Goal: Navigation & Orientation: Find specific page/section

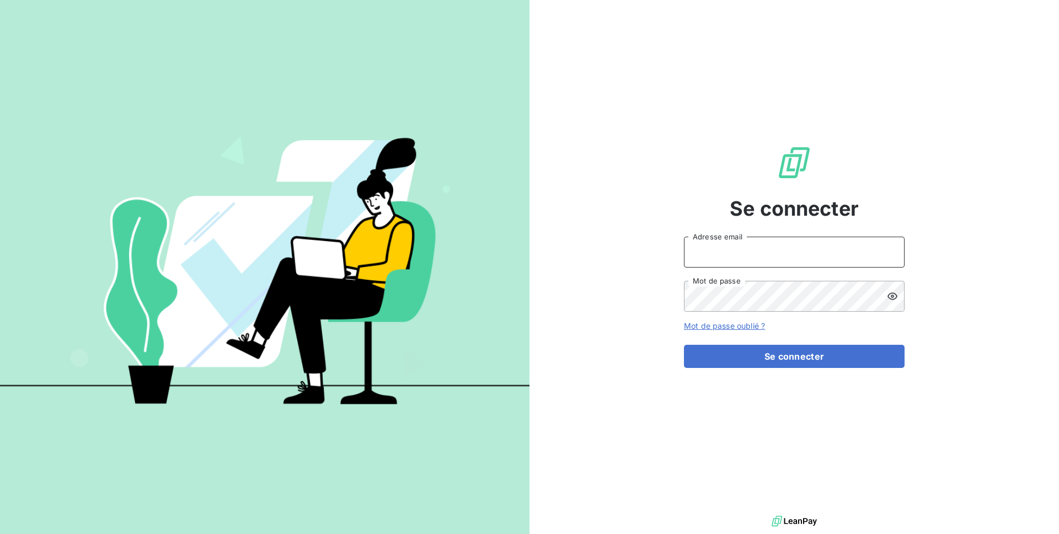
click at [725, 263] on input "Adresse email" at bounding box center [794, 252] width 221 height 31
type input "admin@aaalocatour"
click at [684, 345] on button "Se connecter" at bounding box center [794, 356] width 221 height 23
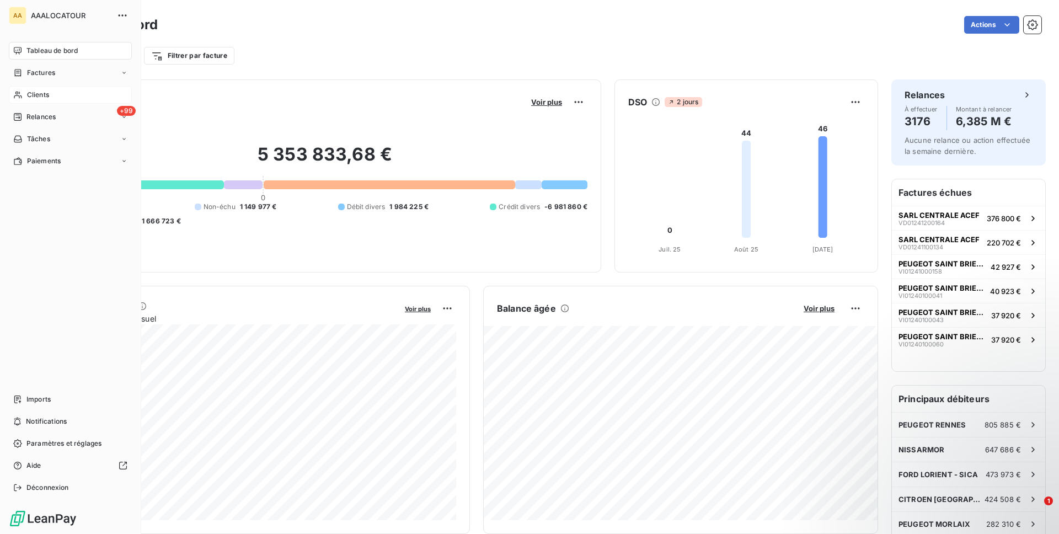
click at [25, 95] on div "Clients" at bounding box center [70, 95] width 123 height 18
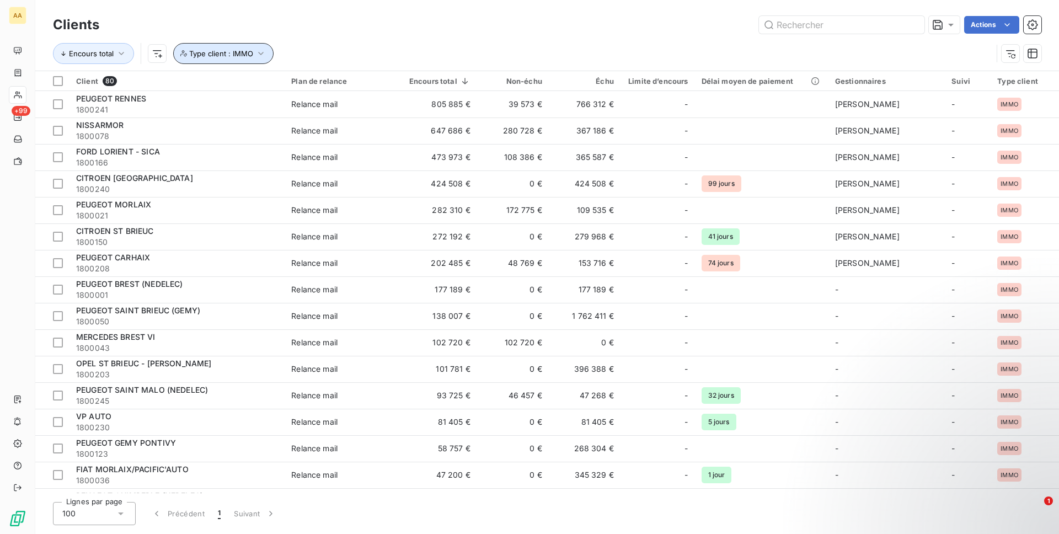
click at [221, 48] on button "Type client : IMMO" at bounding box center [223, 53] width 100 height 21
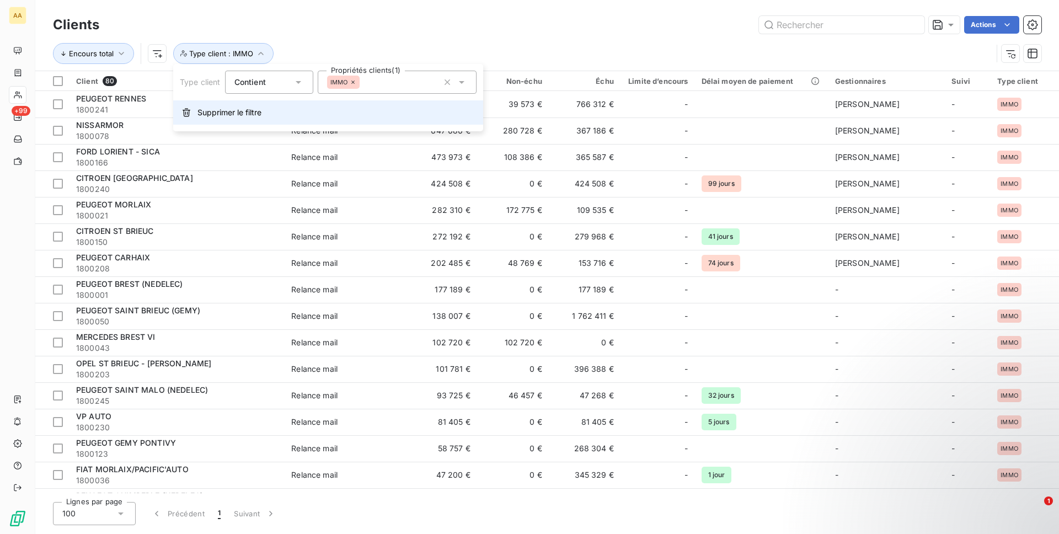
click at [226, 100] on button "Supprimer le filtre" at bounding box center [328, 112] width 310 height 24
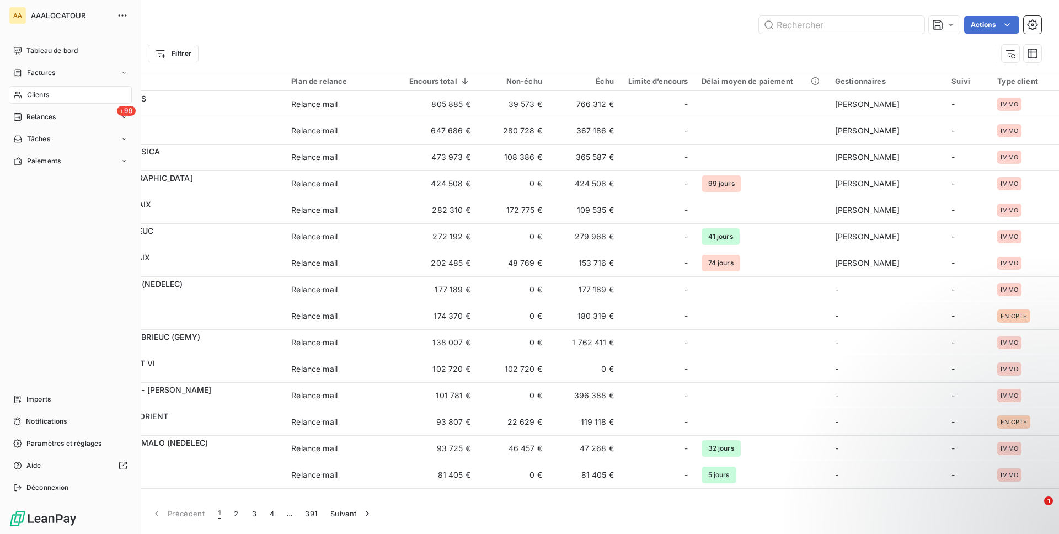
click at [29, 397] on span "Imports" at bounding box center [38, 399] width 24 height 10
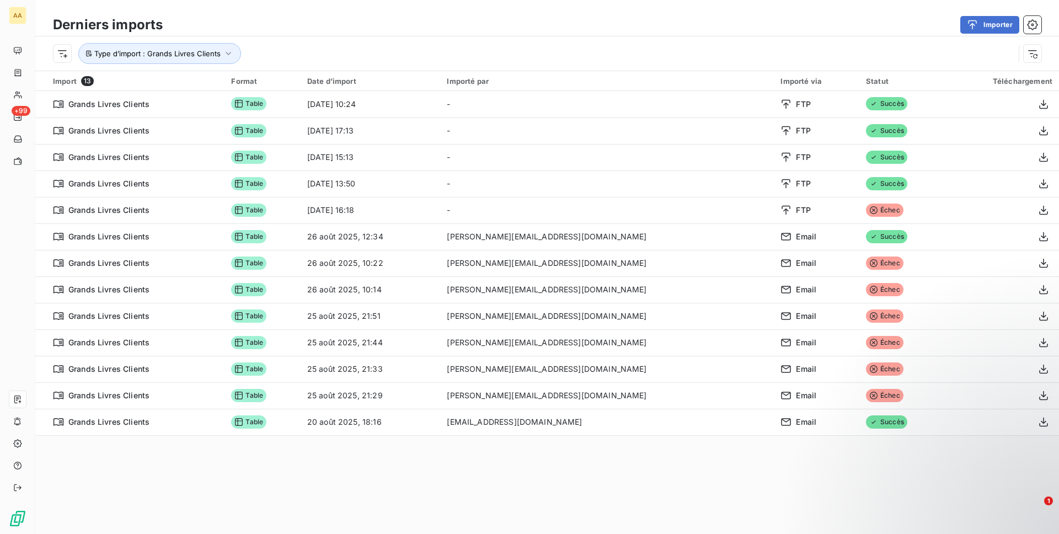
click at [191, 70] on div "Type d’import : Grands Livres Clients" at bounding box center [547, 53] width 1024 height 34
click at [195, 64] on div "Type d’import : Grands Livres Clients" at bounding box center [547, 53] width 1024 height 34
click at [201, 61] on button "Type d’import : Grands Livres Clients" at bounding box center [159, 53] width 163 height 21
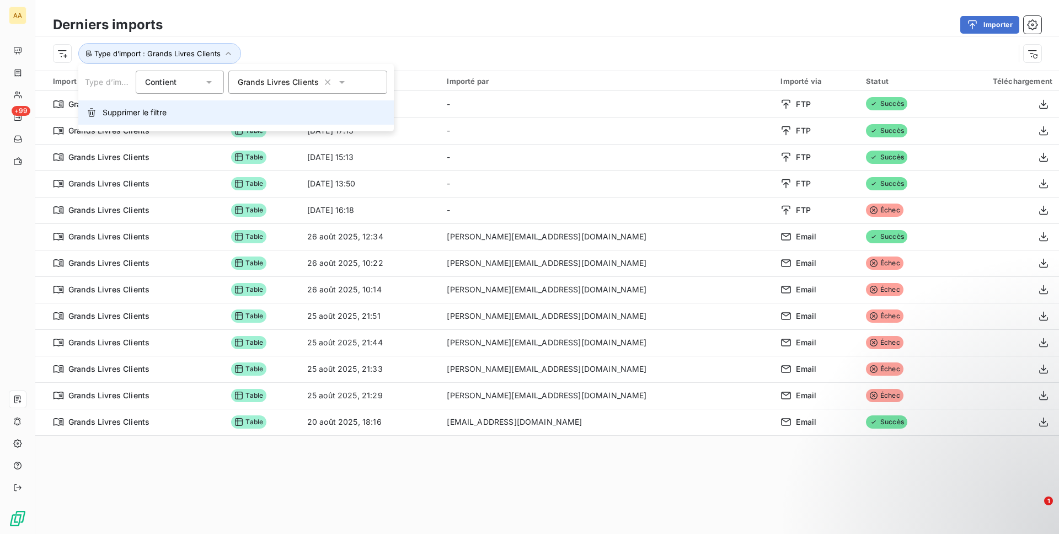
click at [209, 115] on button "Supprimer le filtre" at bounding box center [236, 112] width 316 height 24
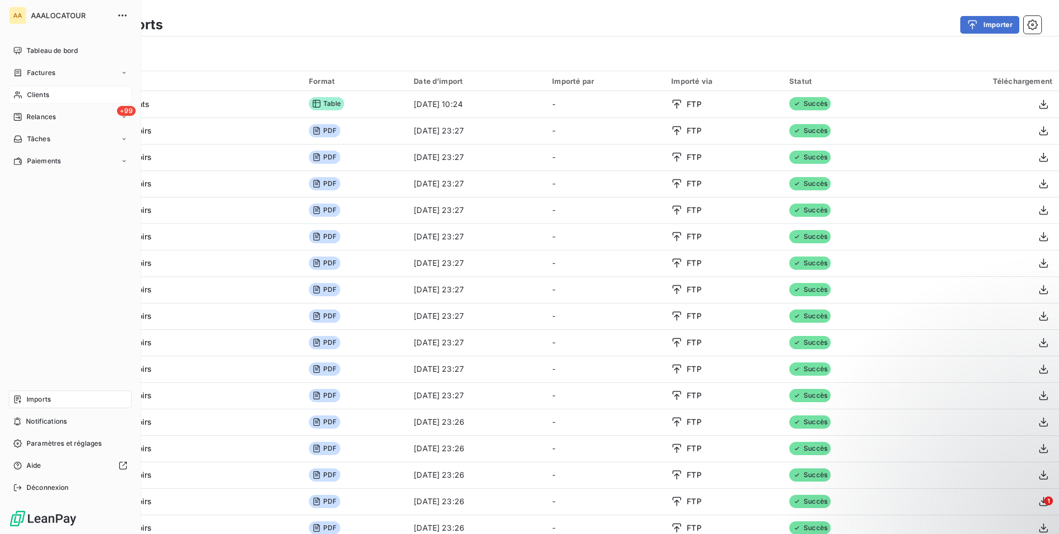
click at [26, 94] on div "Clients" at bounding box center [70, 95] width 123 height 18
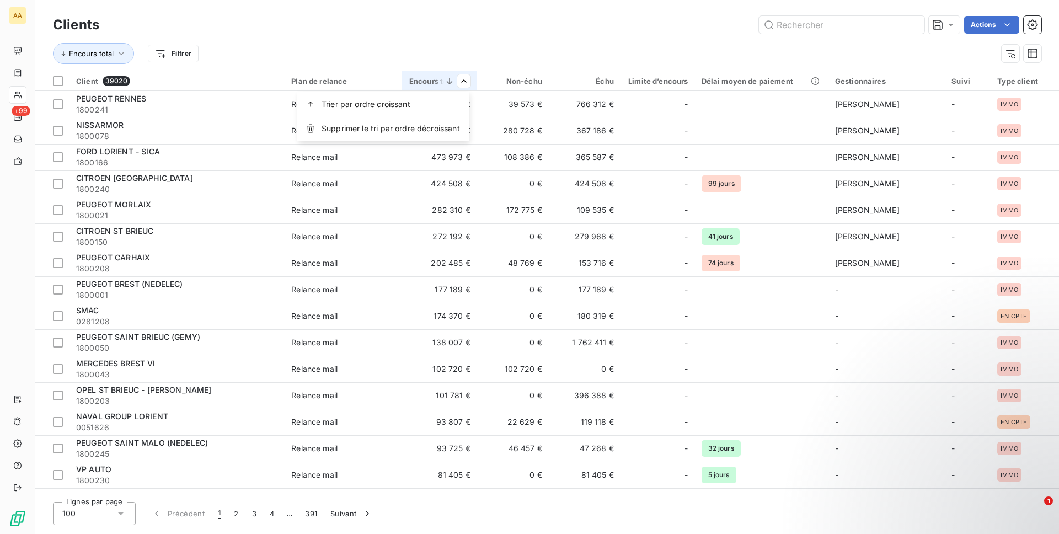
click at [465, 30] on html "AA +99 Clients Actions Encours total Filtrer Client 39020 Plan de relance Encou…" at bounding box center [529, 267] width 1059 height 534
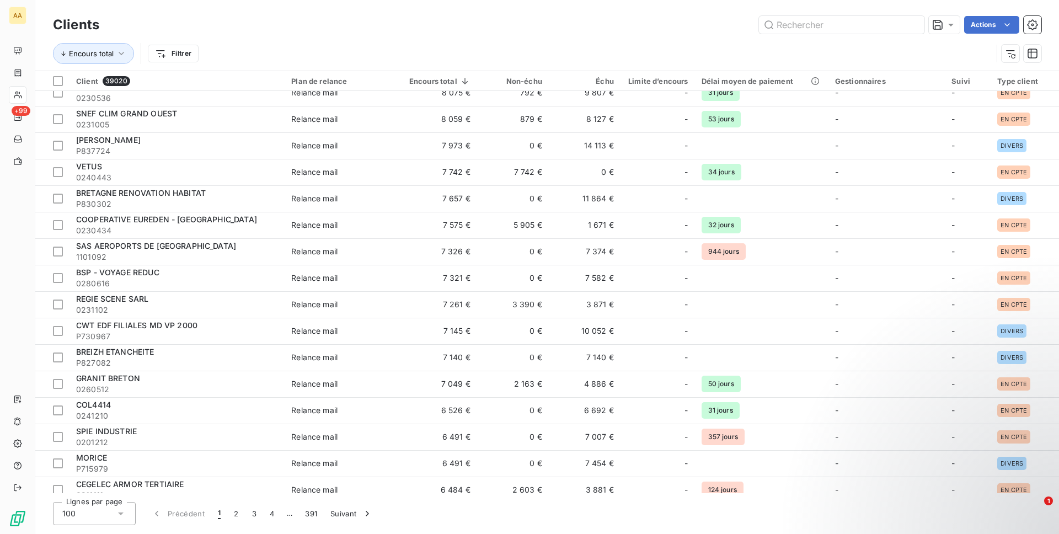
scroll to position [2247, 0]
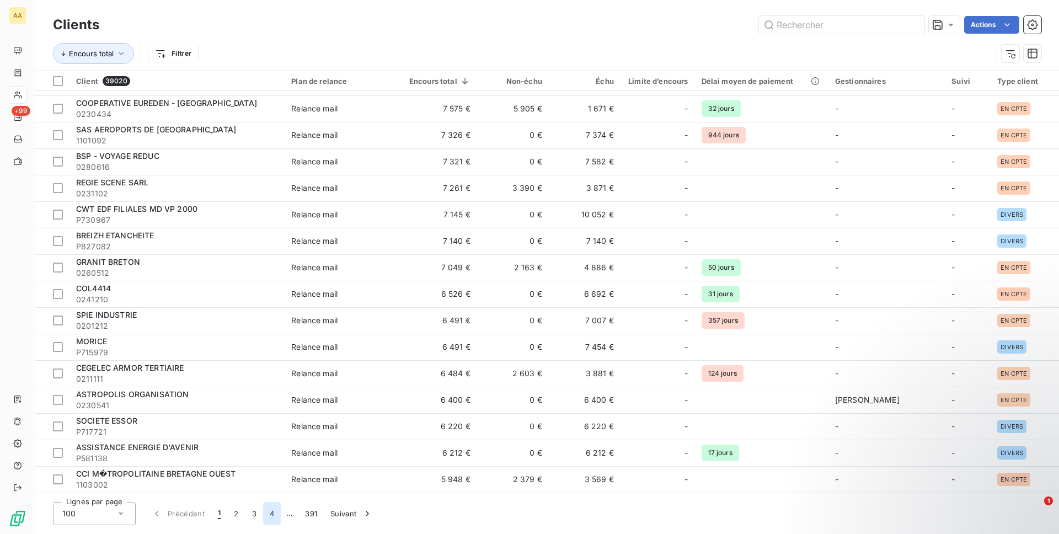
click at [269, 514] on button "4" at bounding box center [272, 513] width 18 height 23
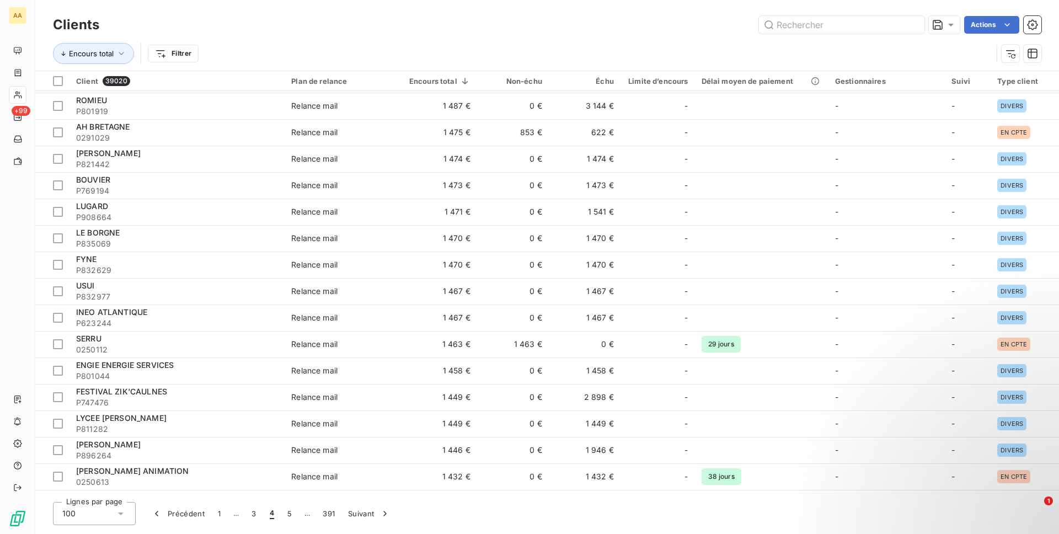
scroll to position [0, 0]
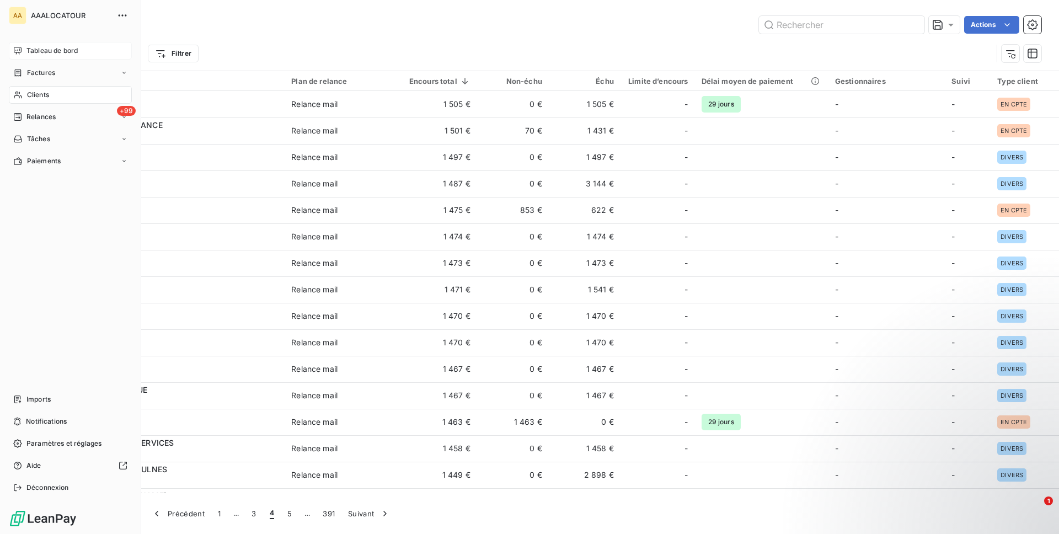
click at [36, 51] on span "Tableau de bord" at bounding box center [51, 51] width 51 height 10
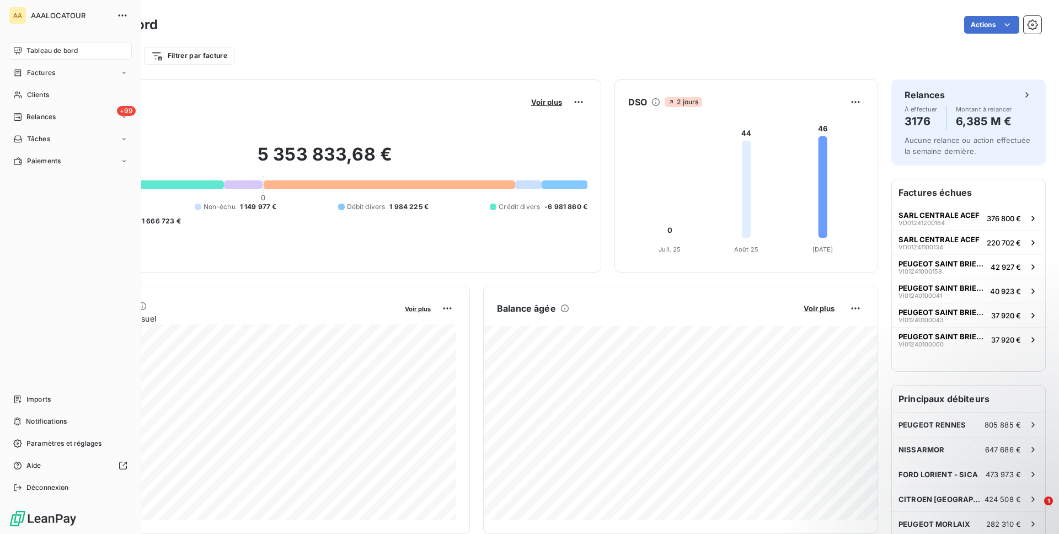
click at [35, 84] on nav "Tableau de bord Factures Clients +99 Relances Tâches Paiements" at bounding box center [70, 106] width 123 height 128
click at [33, 94] on span "Clients" at bounding box center [38, 95] width 22 height 10
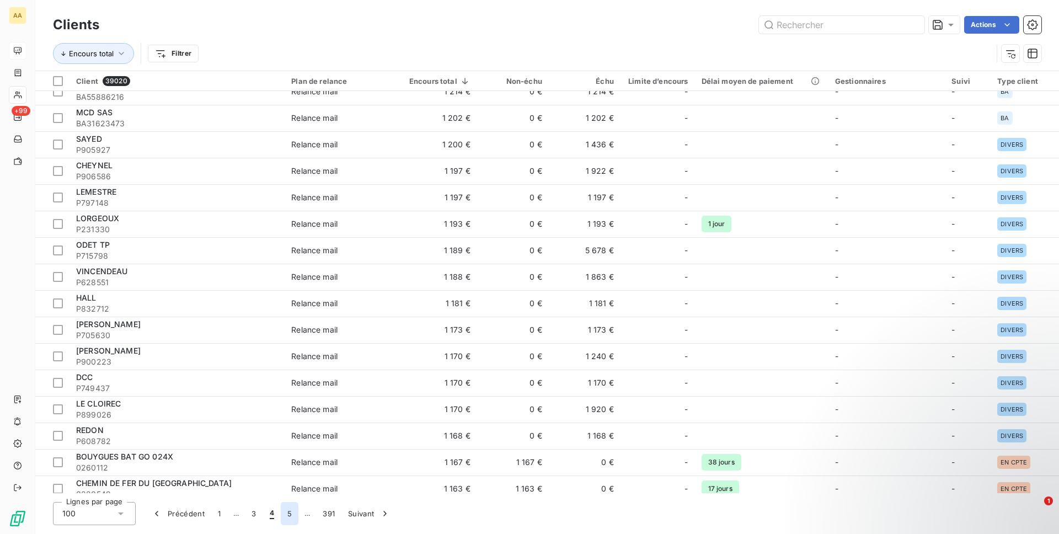
click at [287, 517] on button "5" at bounding box center [290, 513] width 18 height 23
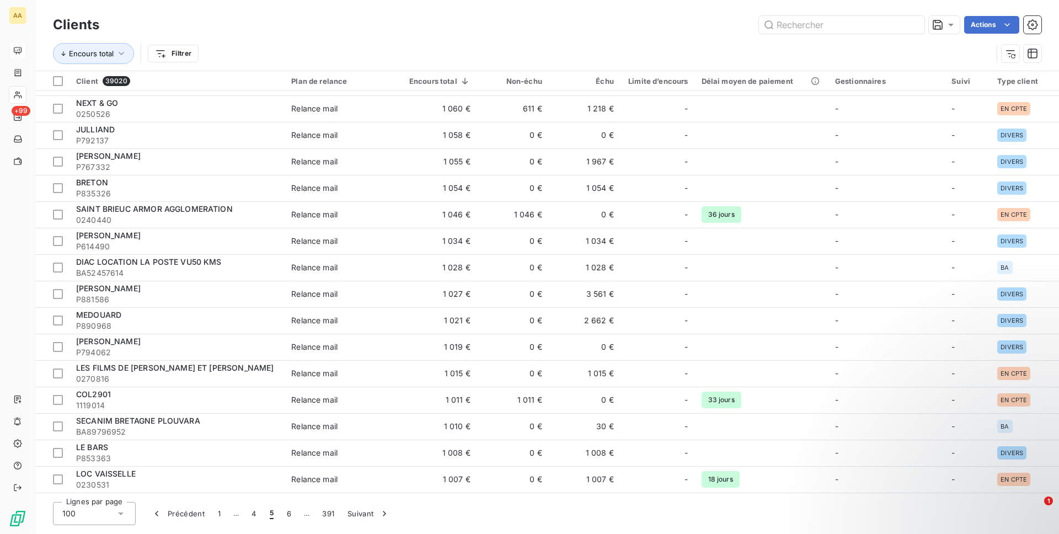
scroll to position [1708, 0]
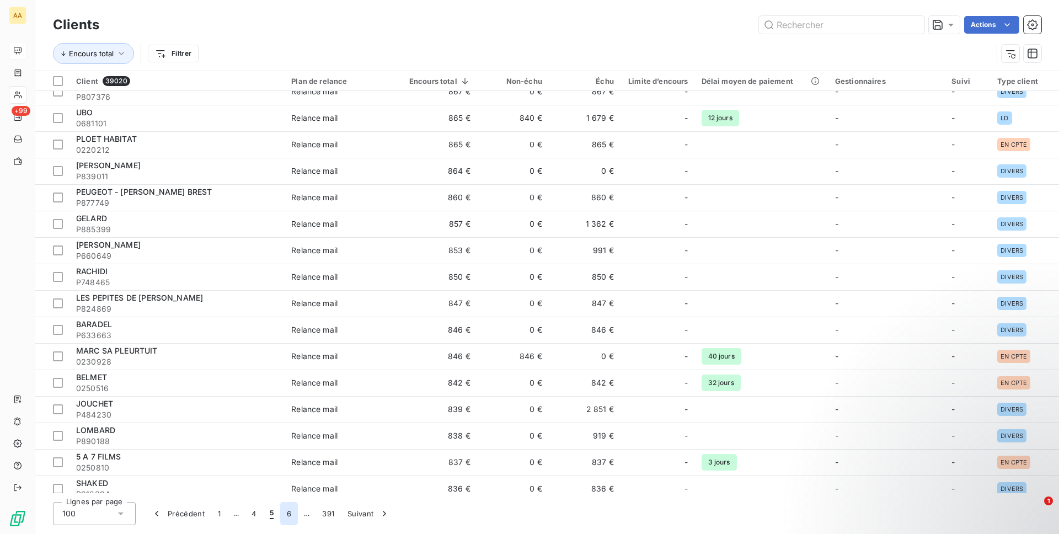
click at [286, 515] on button "6" at bounding box center [289, 513] width 18 height 23
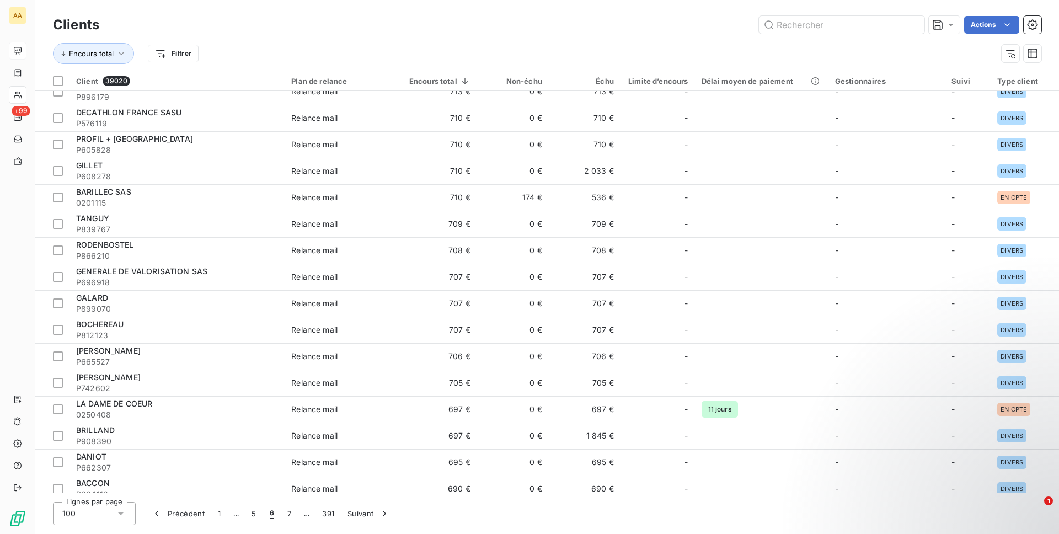
scroll to position [2247, 0]
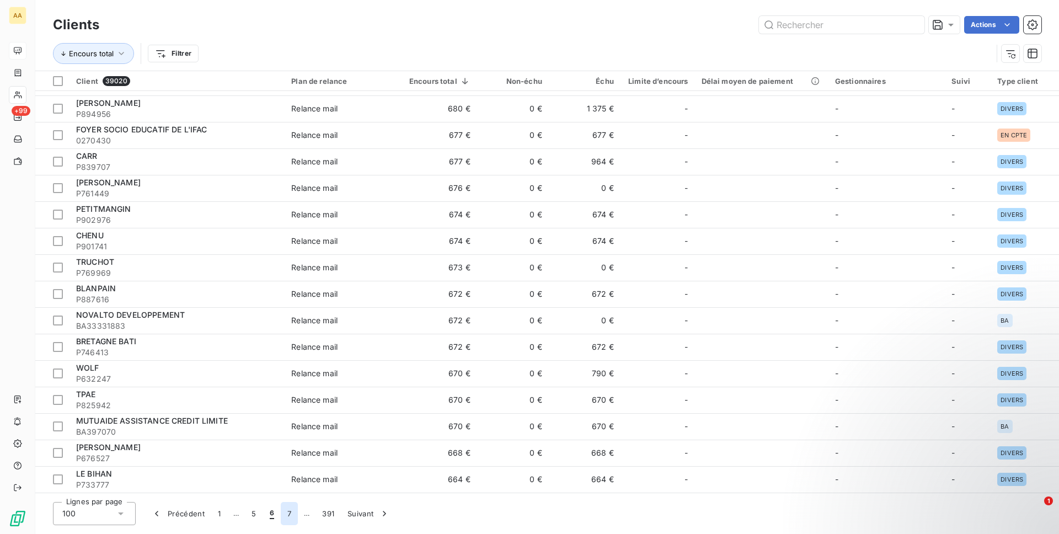
click at [286, 508] on button "7" at bounding box center [289, 513] width 17 height 23
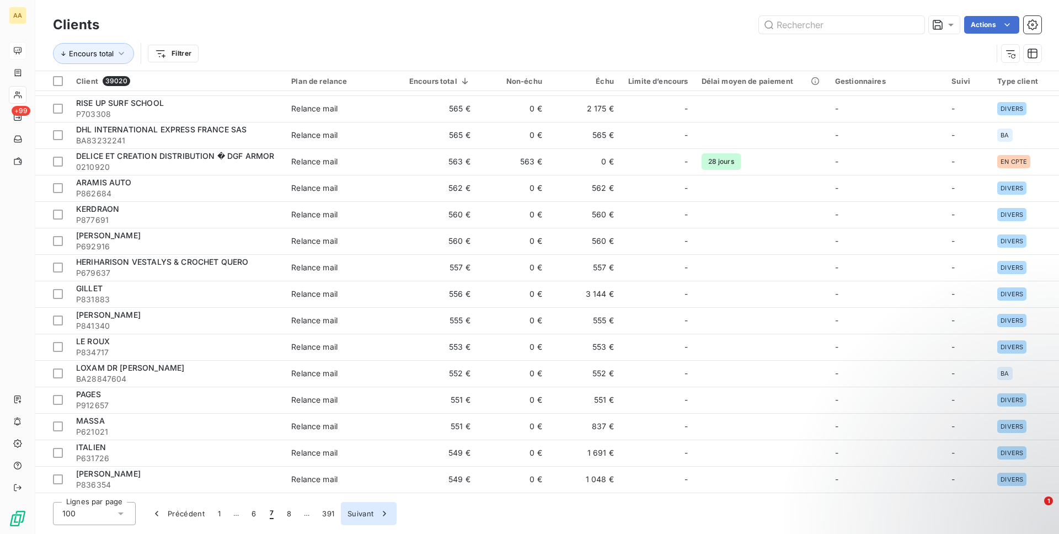
click at [354, 515] on button "Suivant" at bounding box center [369, 513] width 56 height 23
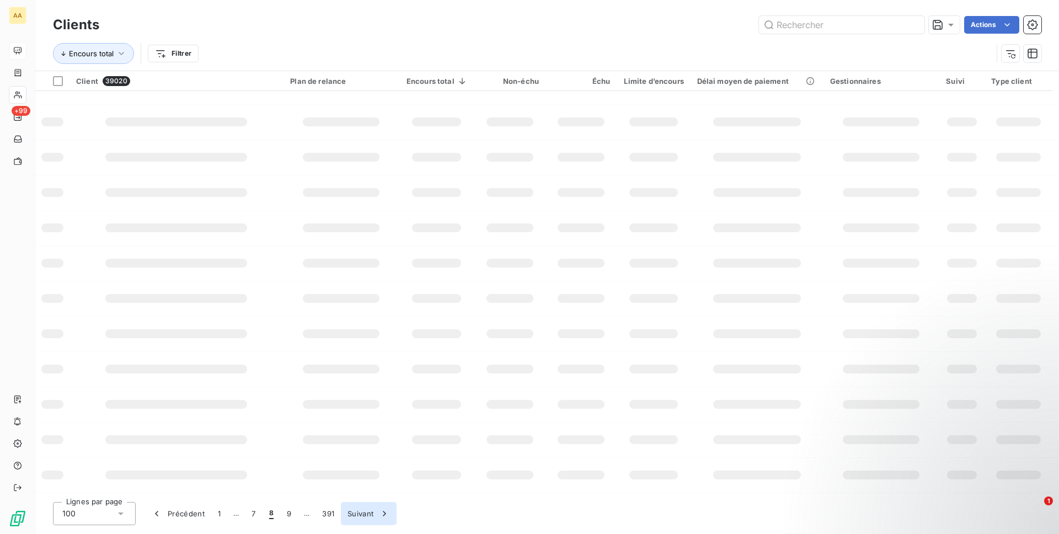
scroll to position [128, 0]
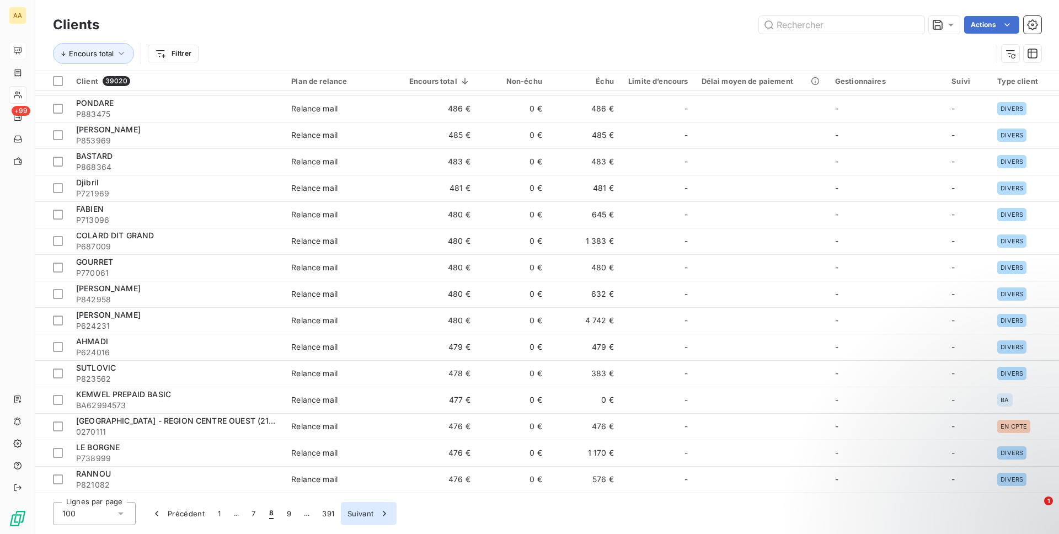
click at [354, 515] on button "Suivant" at bounding box center [369, 513] width 56 height 23
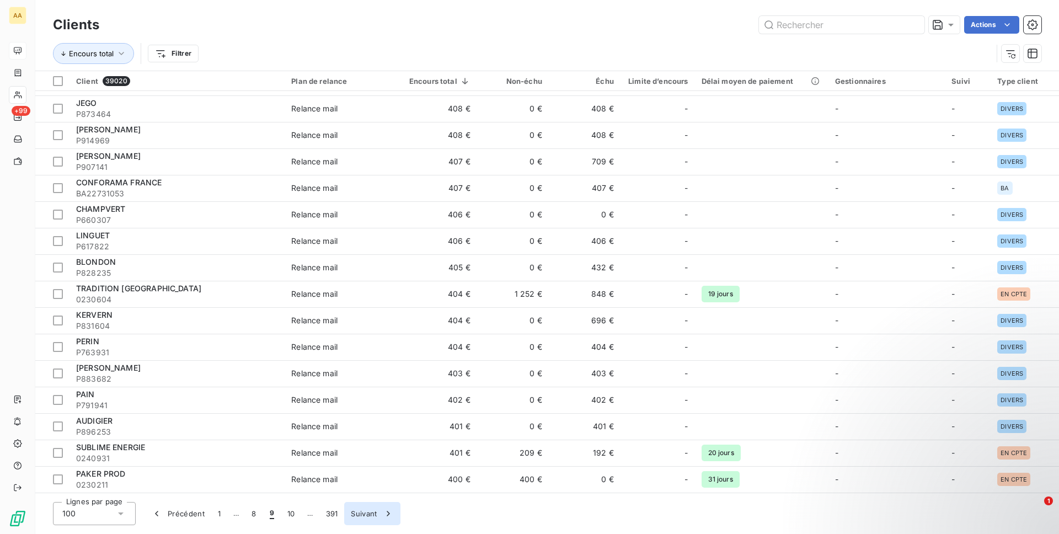
click at [354, 515] on button "Suivant" at bounding box center [372, 513] width 56 height 23
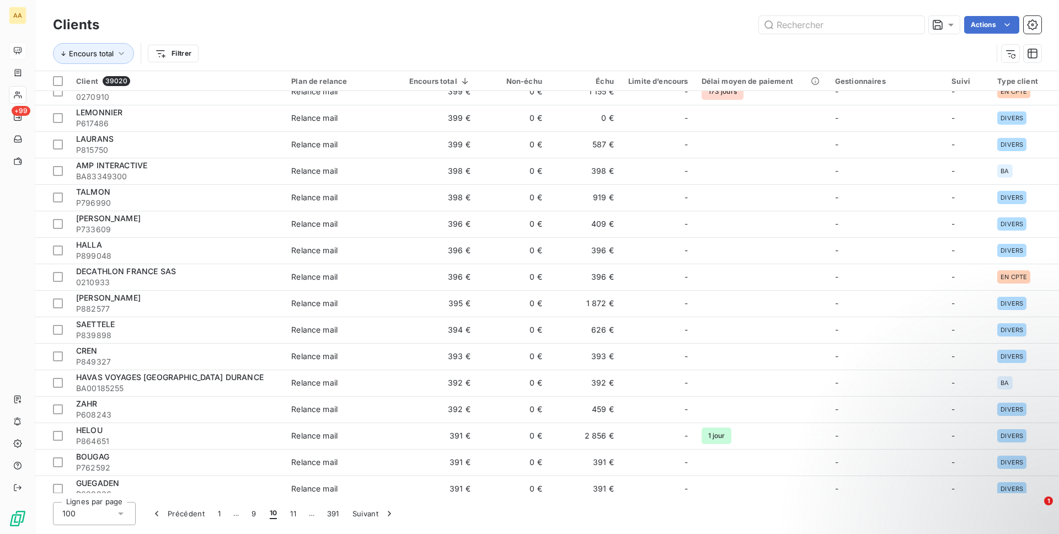
scroll to position [0, 0]
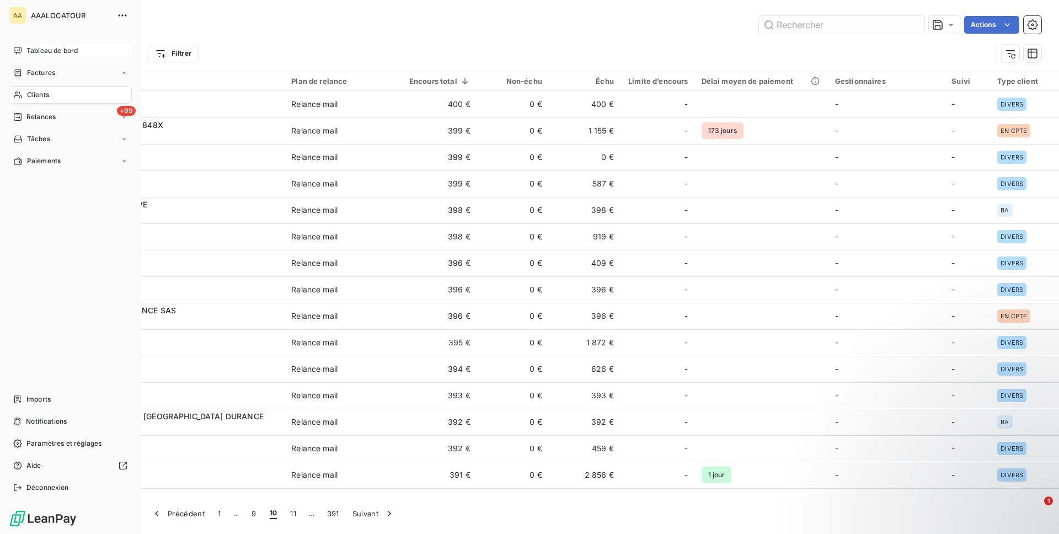
click at [18, 58] on div "Tableau de bord" at bounding box center [70, 51] width 123 height 18
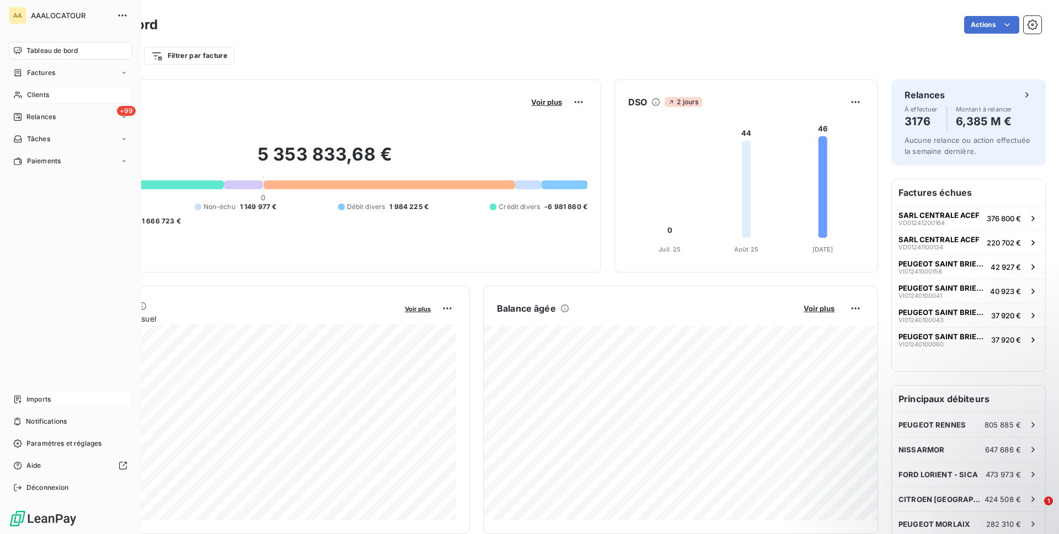
click at [16, 400] on icon at bounding box center [17, 400] width 7 height 8
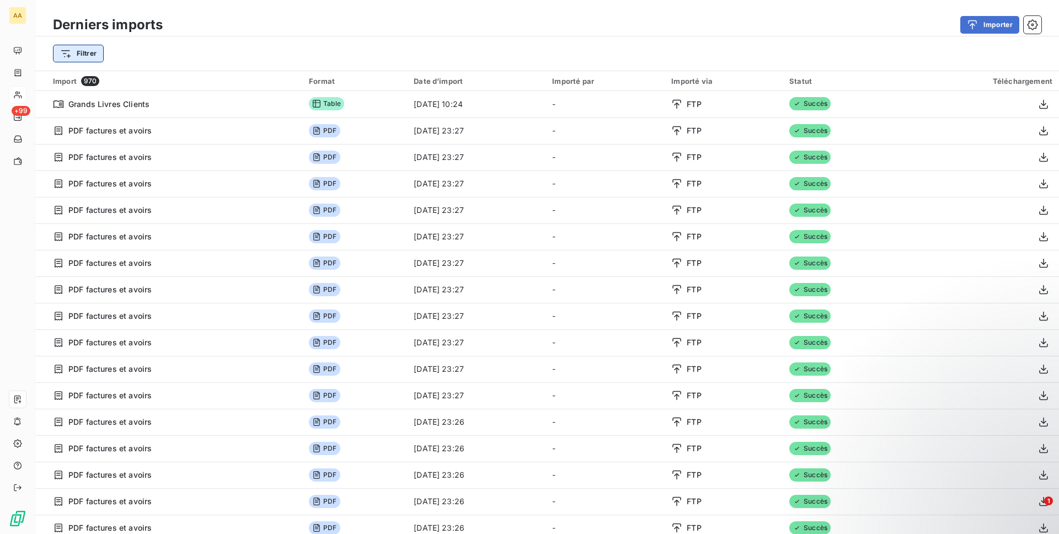
click at [90, 50] on html "AA +99 Derniers imports Importer Filtrer Import 970 Format Date d’import Import…" at bounding box center [529, 267] width 1059 height 534
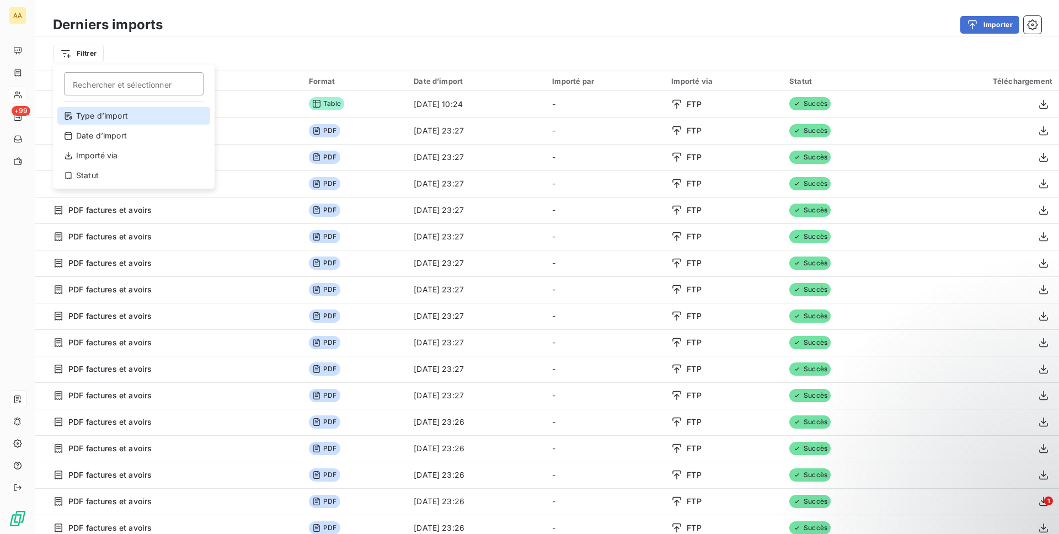
click at [124, 116] on div "Type d’import" at bounding box center [133, 116] width 153 height 18
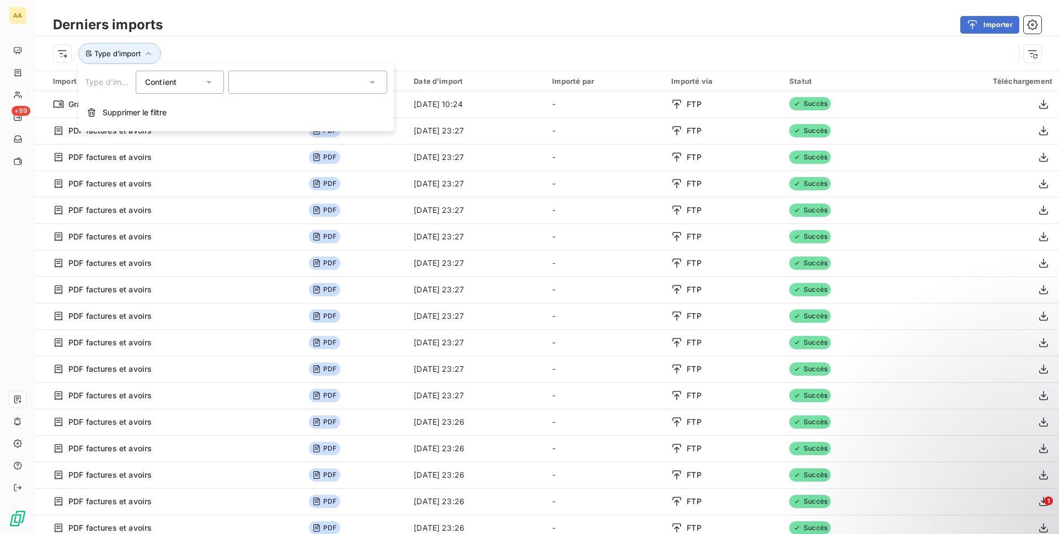
click at [298, 66] on div "Type d’import Contient is Supprimer le filtre" at bounding box center [236, 97] width 316 height 67
click at [294, 82] on div at bounding box center [307, 82] width 159 height 23
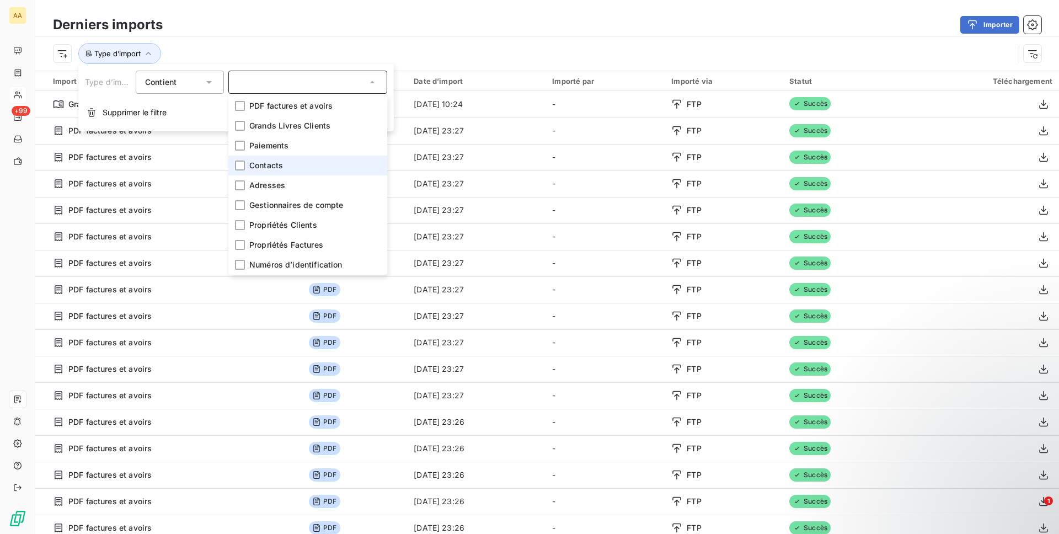
click at [292, 173] on li "Contacts" at bounding box center [307, 166] width 159 height 20
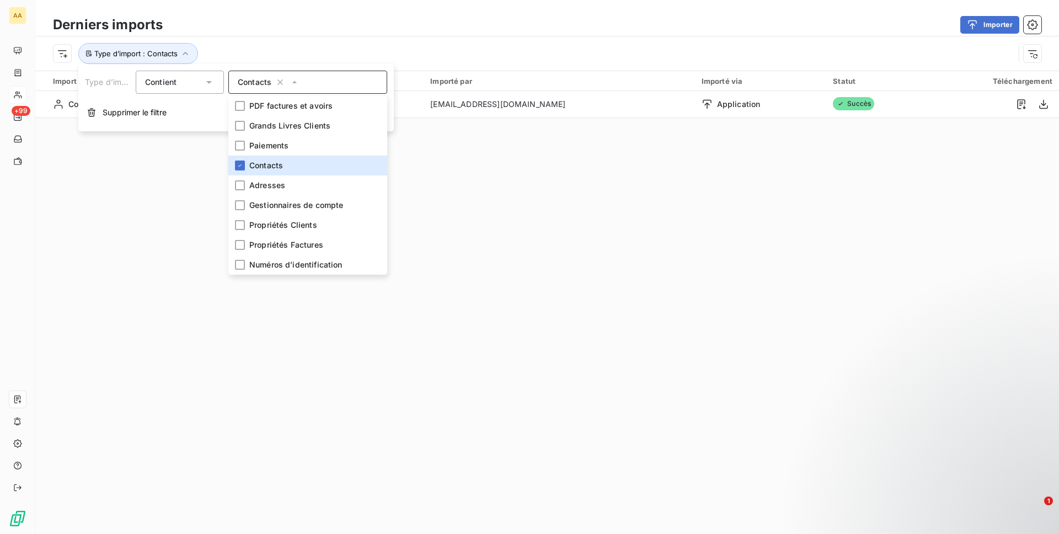
click at [478, 85] on div "Importé par" at bounding box center [559, 81] width 258 height 9
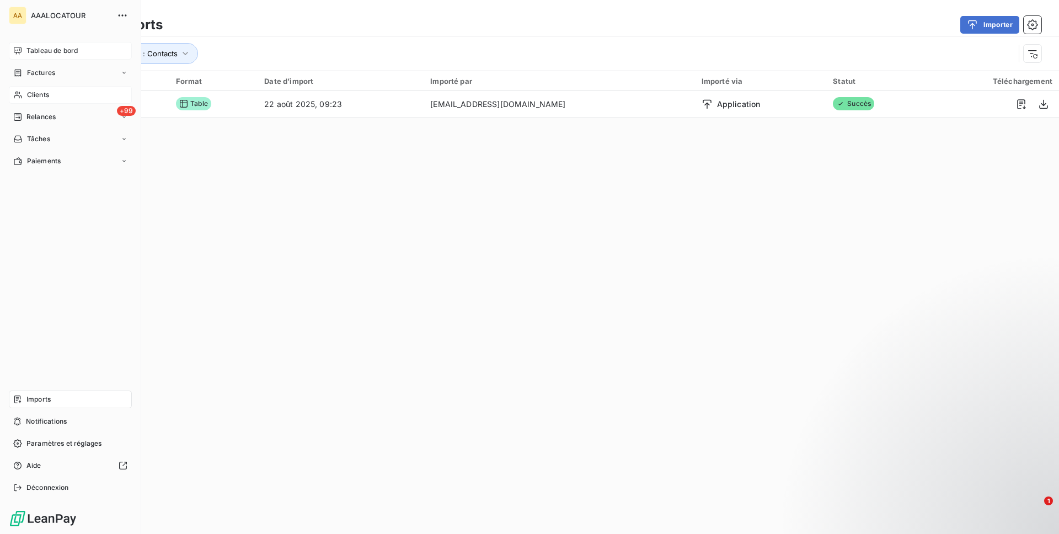
click at [34, 50] on span "Tableau de bord" at bounding box center [51, 51] width 51 height 10
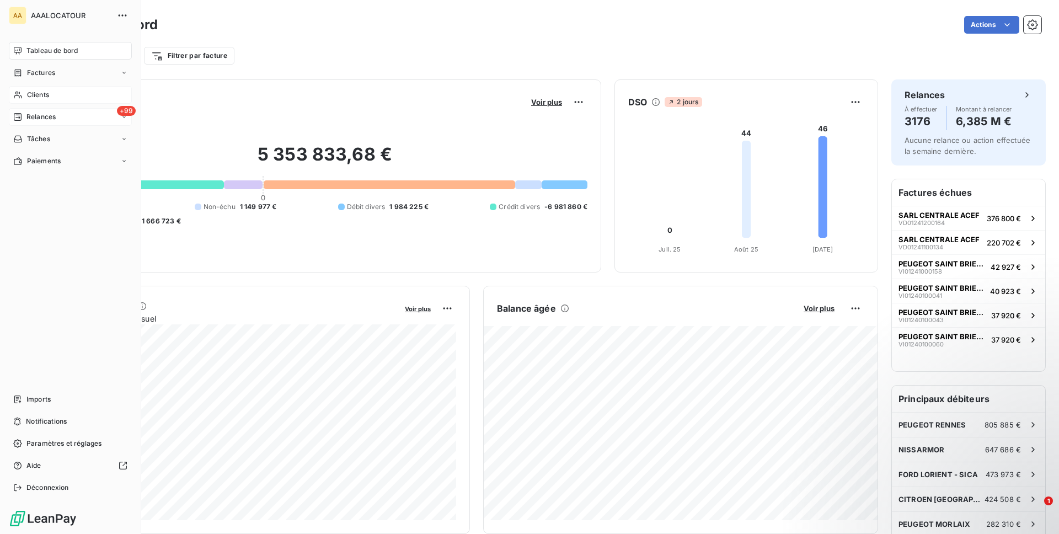
click at [25, 115] on div "Relances" at bounding box center [34, 117] width 42 height 10
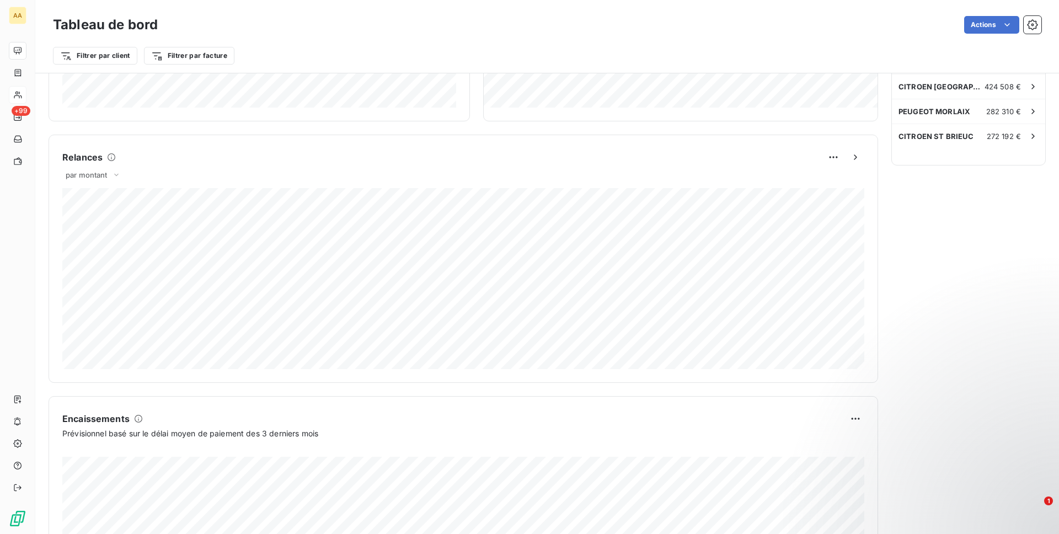
scroll to position [452, 0]
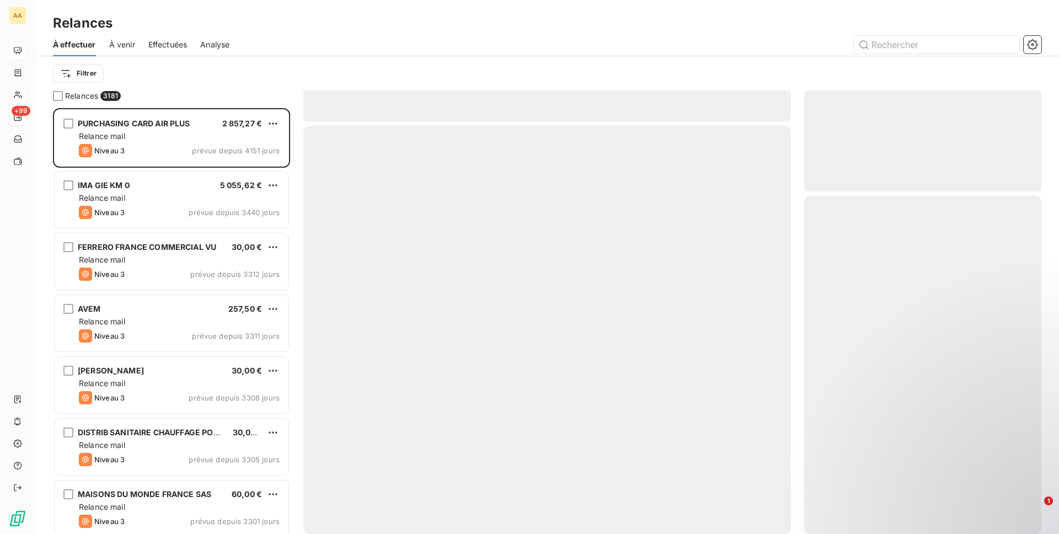
scroll to position [426, 237]
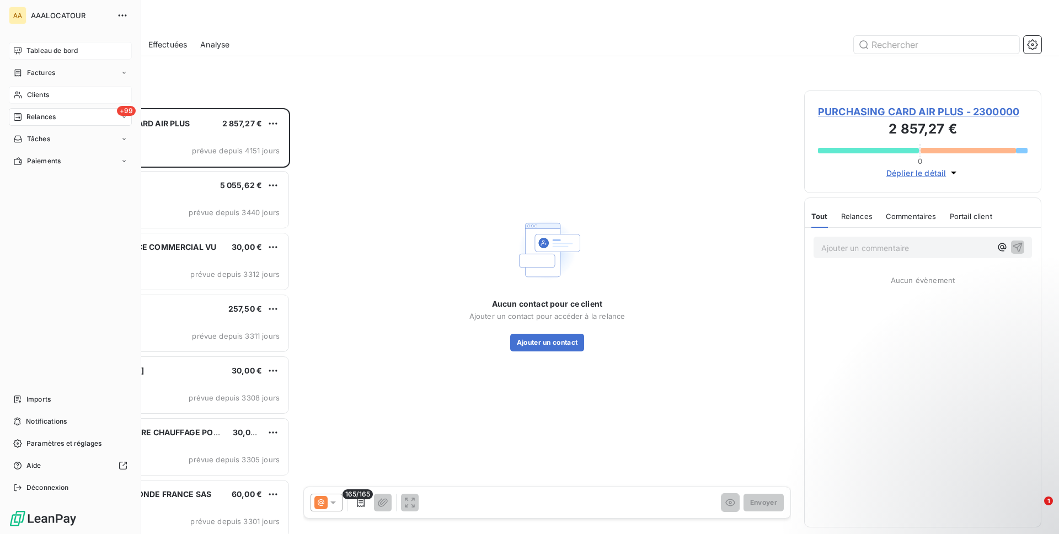
click at [34, 51] on span "Tableau de bord" at bounding box center [51, 51] width 51 height 10
